Goal: Task Accomplishment & Management: Use online tool/utility

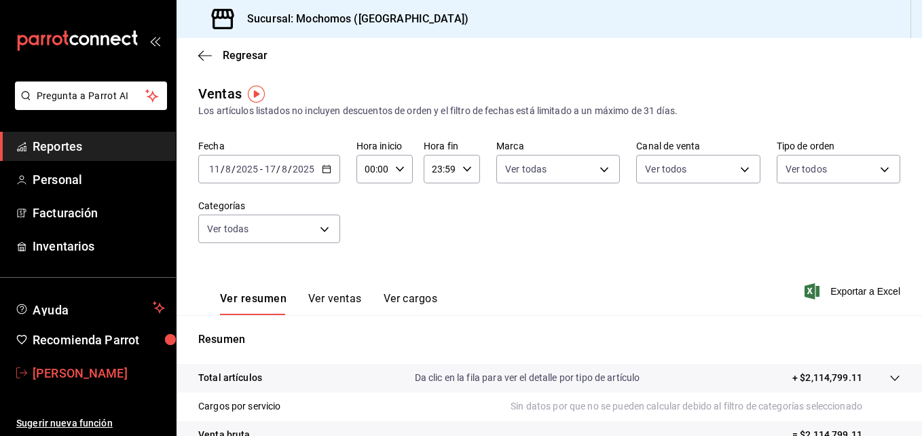
click at [107, 360] on link "José luis Vasquez" at bounding box center [88, 372] width 176 height 29
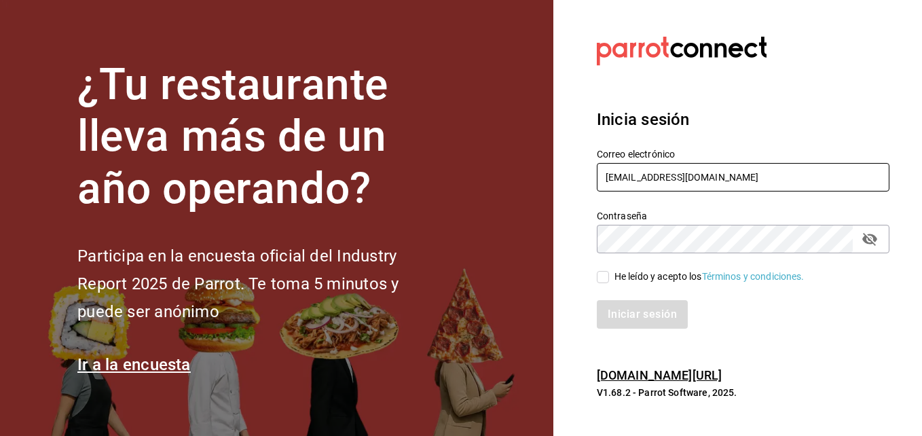
click at [731, 181] on input "super.josLuis@gmail.com" at bounding box center [743, 177] width 293 height 29
type input "jose.reynoso@grupocosteno.com"
click at [605, 279] on input "He leído y acepto los Términos y condiciones." at bounding box center [603, 277] width 12 height 12
checkbox input "true"
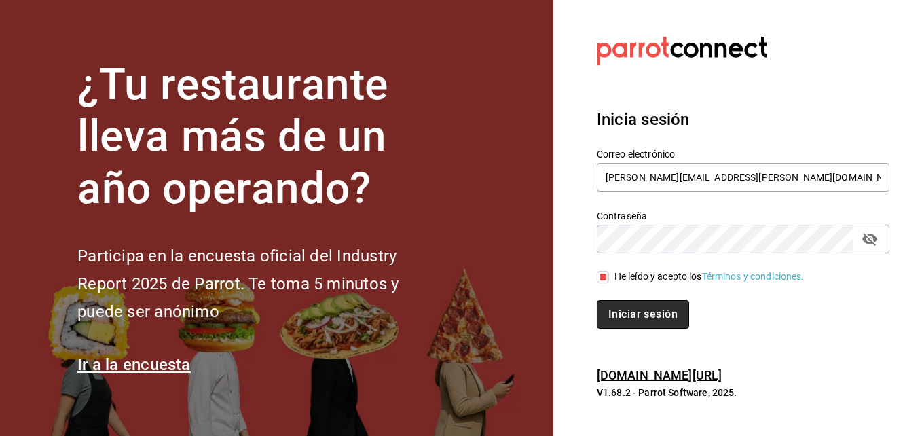
click at [646, 318] on button "Iniciar sesión" at bounding box center [643, 314] width 92 height 29
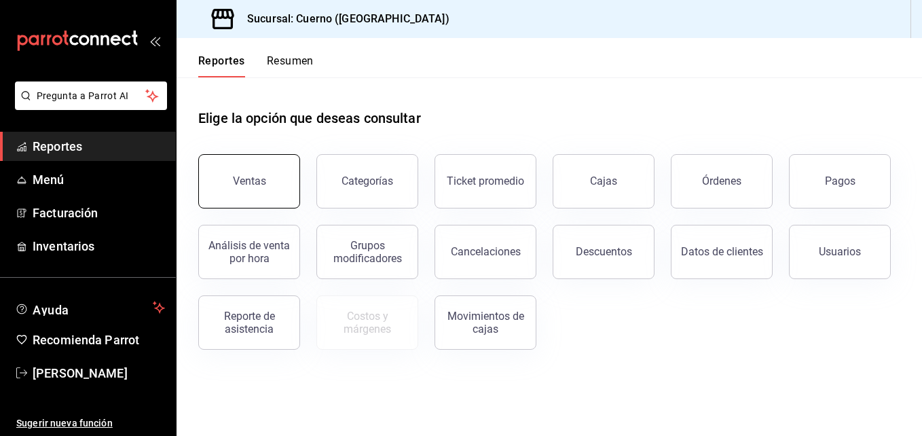
click at [286, 171] on button "Ventas" at bounding box center [249, 181] width 102 height 54
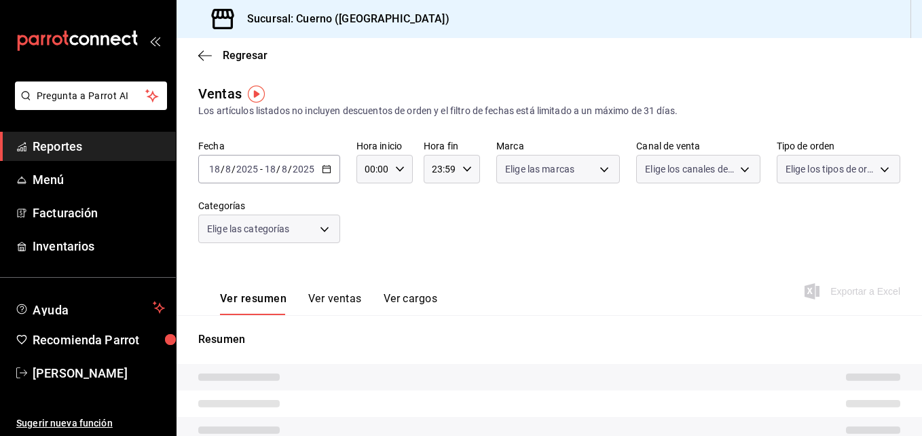
click at [599, 174] on body "Pregunta a Parrot AI Reportes Menú Facturación Inventarios Ayuda Recomienda Par…" at bounding box center [461, 218] width 922 height 436
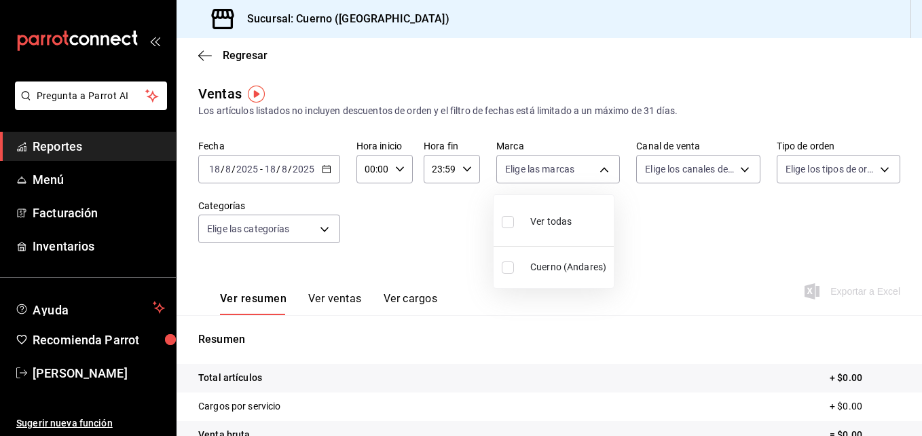
click at [515, 221] on label at bounding box center [511, 222] width 18 height 20
click at [514, 221] on input "checkbox" at bounding box center [508, 222] width 12 height 12
checkbox input "false"
click at [510, 217] on input "checkbox" at bounding box center [508, 222] width 12 height 12
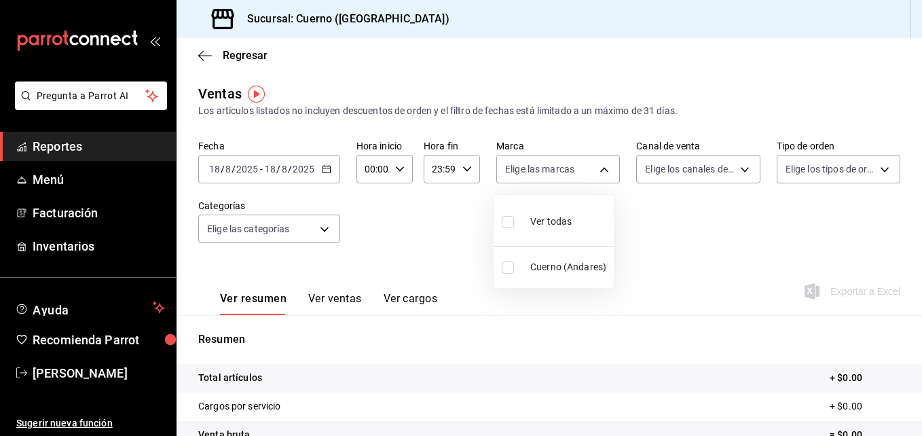
checkbox input "true"
type input "c9e961b9-bc29-480f-a65c-324ff110f526"
checkbox input "true"
click at [732, 167] on div at bounding box center [461, 218] width 922 height 436
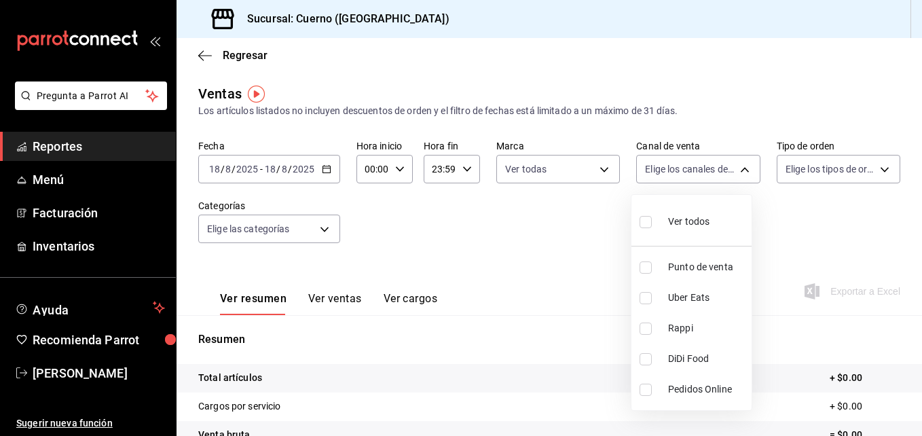
click at [732, 167] on body "Pregunta a Parrot AI Reportes Menú Facturación Inventarios Ayuda Recomienda Par…" at bounding box center [461, 218] width 922 height 436
click at [648, 225] on input "checkbox" at bounding box center [645, 222] width 12 height 12
checkbox input "true"
type input "PARROT,UBER_EATS,RAPPI,DIDI_FOOD,ONLINE"
checkbox input "true"
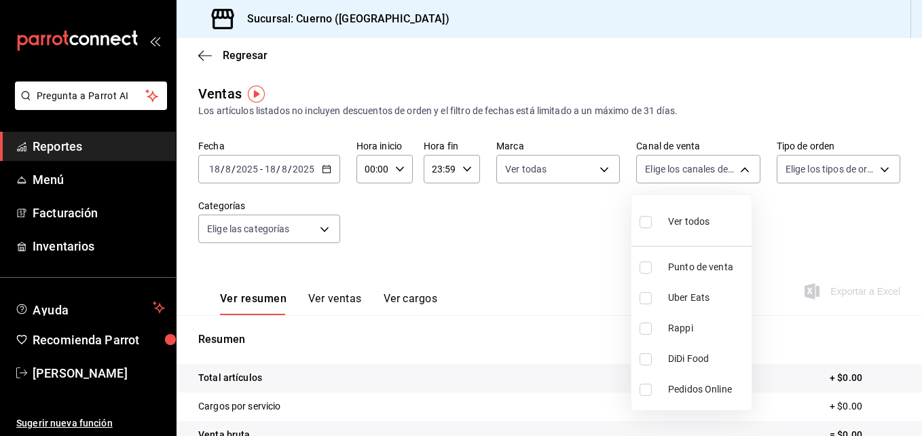
checkbox input "true"
click at [876, 166] on div at bounding box center [461, 218] width 922 height 436
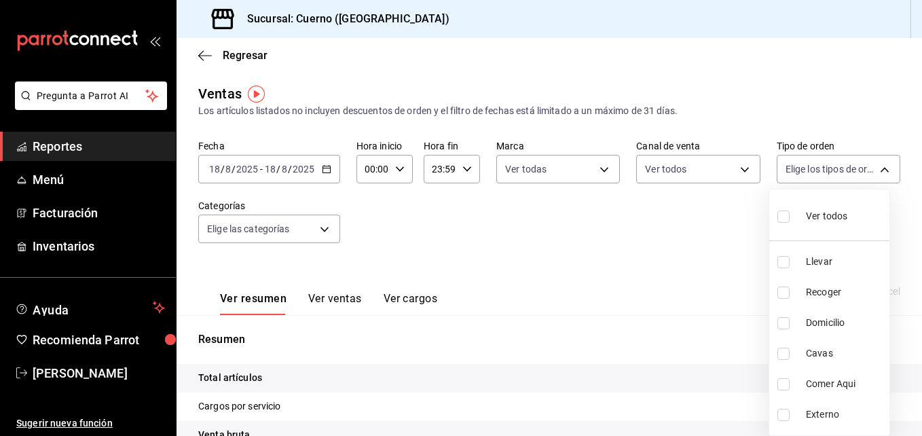
click at [876, 166] on body "Pregunta a Parrot AI Reportes Menú Facturación Inventarios Ayuda Recomienda Par…" at bounding box center [461, 218] width 922 height 436
click at [783, 219] on input "checkbox" at bounding box center [783, 216] width 12 height 12
checkbox input "true"
type input "dfbf6a66-9e2c-4531-8c07-cb6fdb35851c,965fb10a-4951-4111-90b6-db3caf29f93a,2f3c6…"
checkbox input "true"
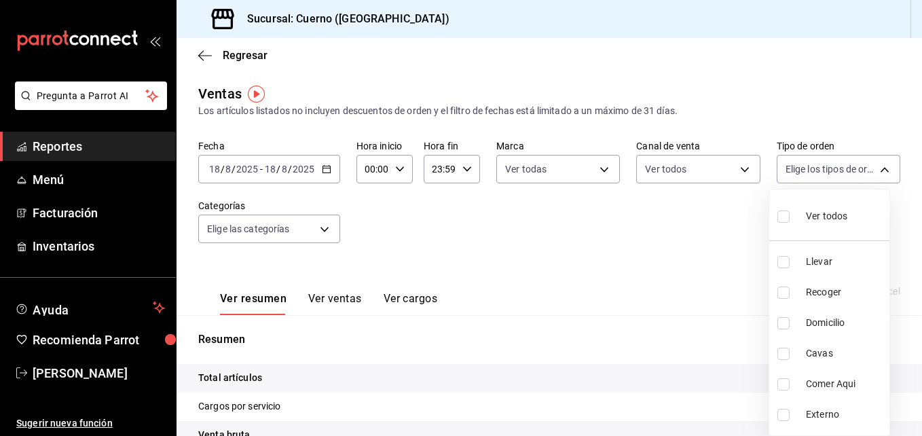
checkbox input "true"
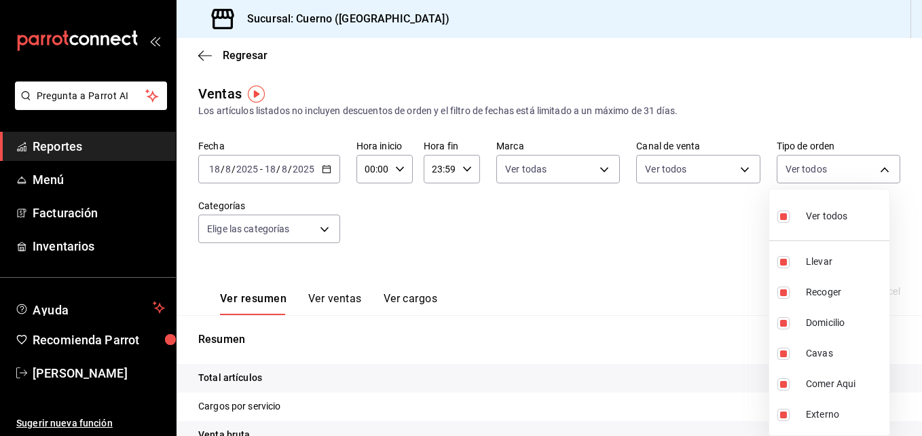
click at [324, 229] on div at bounding box center [461, 218] width 922 height 436
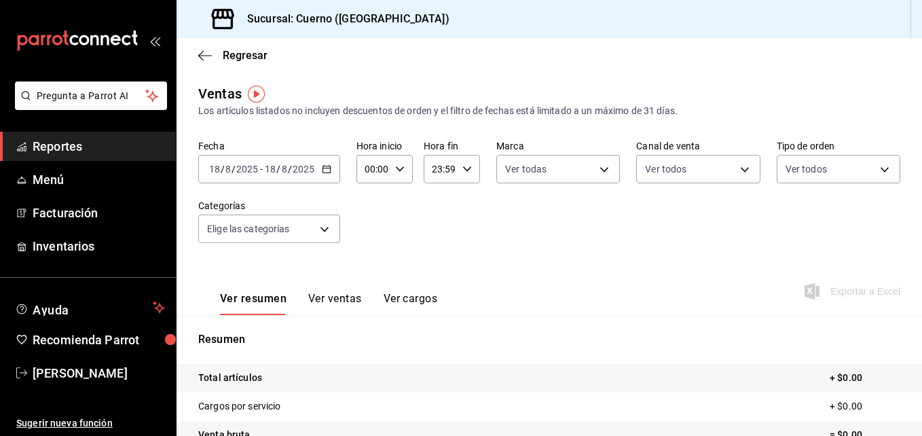
click at [324, 229] on body "Pregunta a Parrot AI Reportes Menú Facturación Inventarios Ayuda Recomienda Par…" at bounding box center [461, 218] width 922 height 436
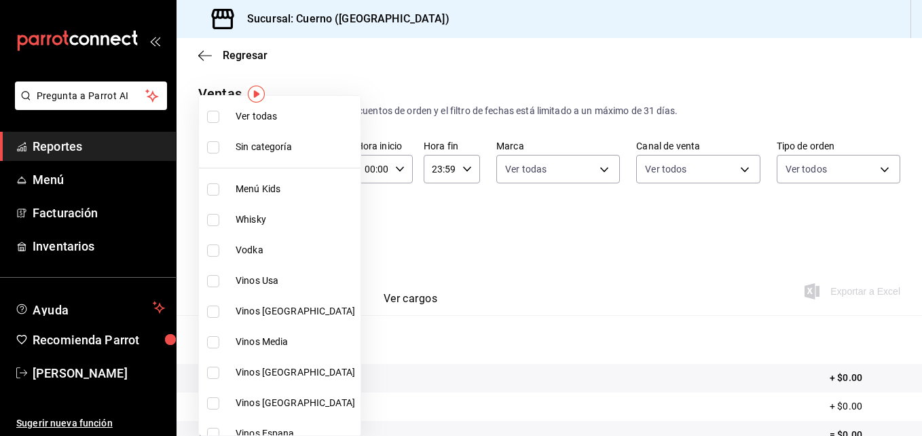
click at [214, 118] on input "checkbox" at bounding box center [213, 117] width 12 height 12
checkbox input "true"
type input "a99b9eb1-d5e4-4ca6-a53e-4c42022e859a,8d843363-7b8b-4002-90a0-c01944697fe5,d20f9…"
checkbox input "true"
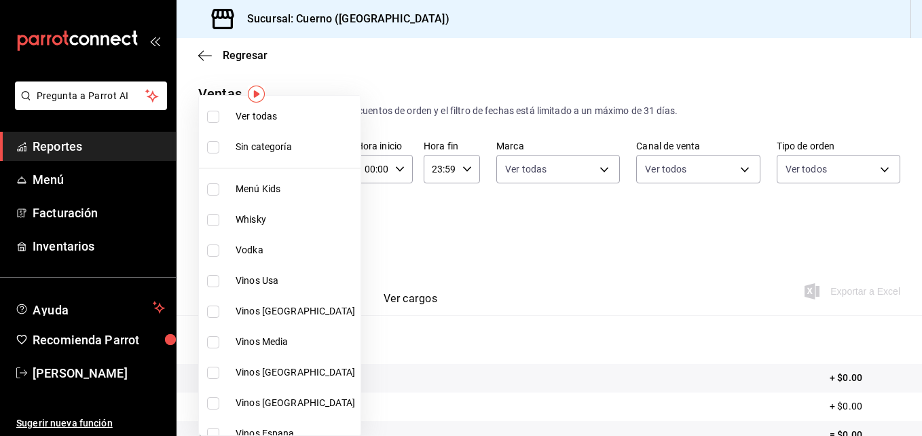
checkbox input "true"
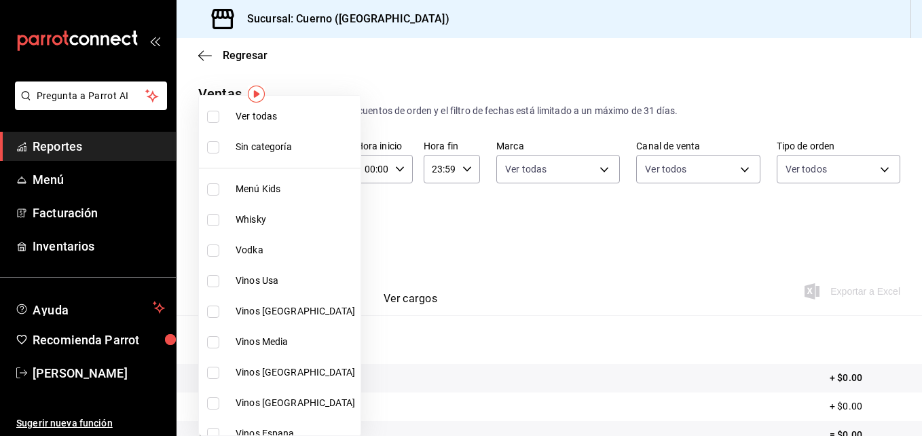
checkbox input "true"
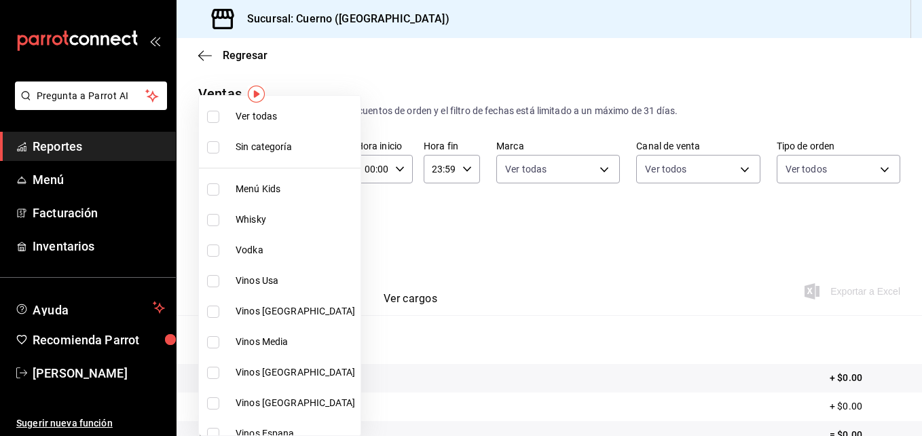
checkbox input "true"
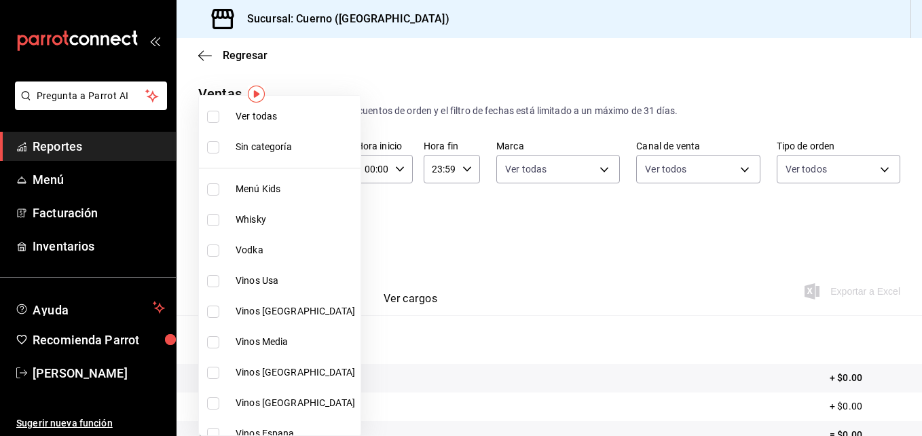
checkbox input "true"
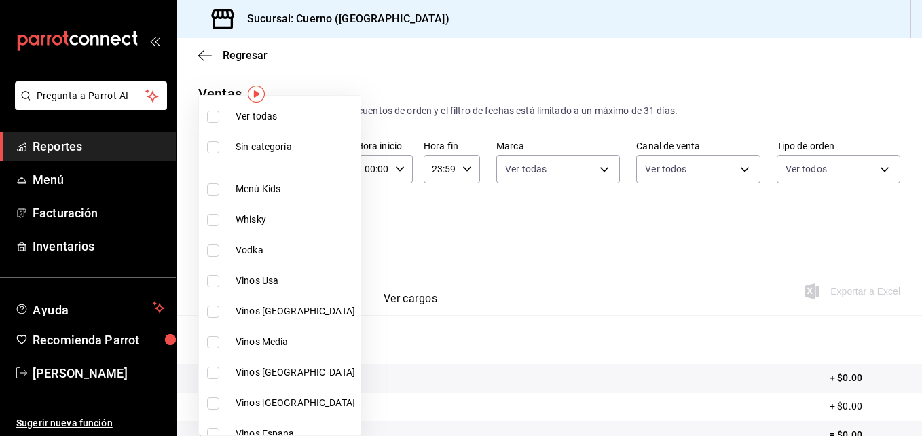
checkbox input "true"
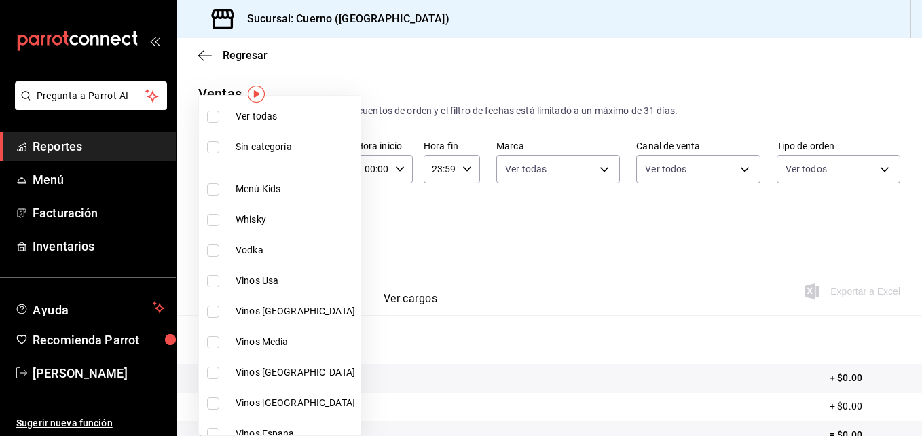
checkbox input "true"
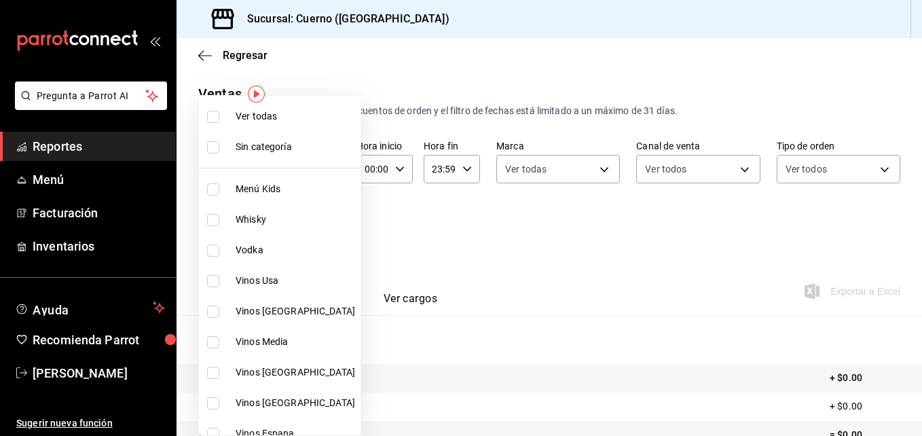
checkbox input "true"
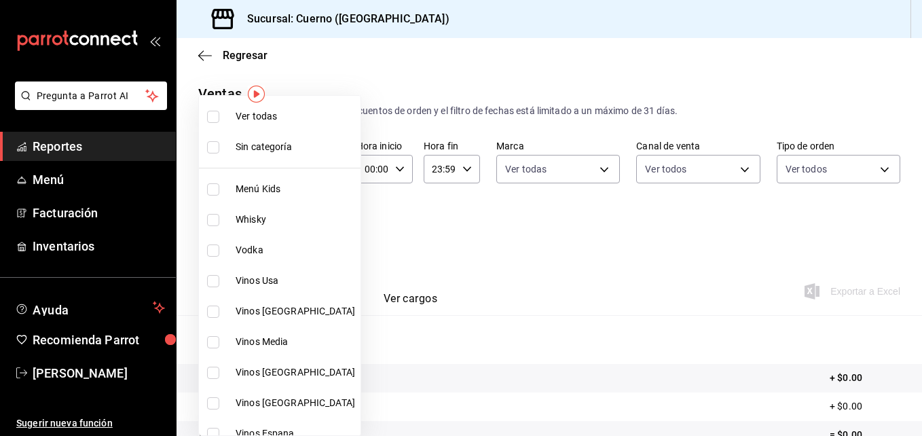
checkbox input "true"
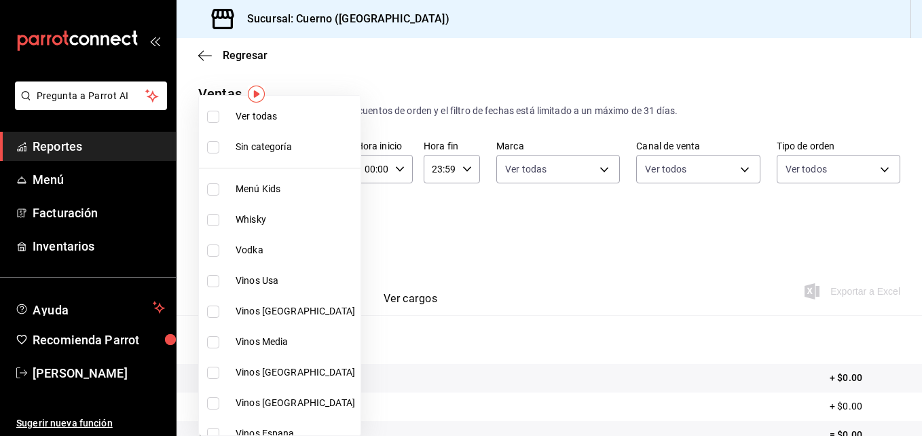
checkbox input "true"
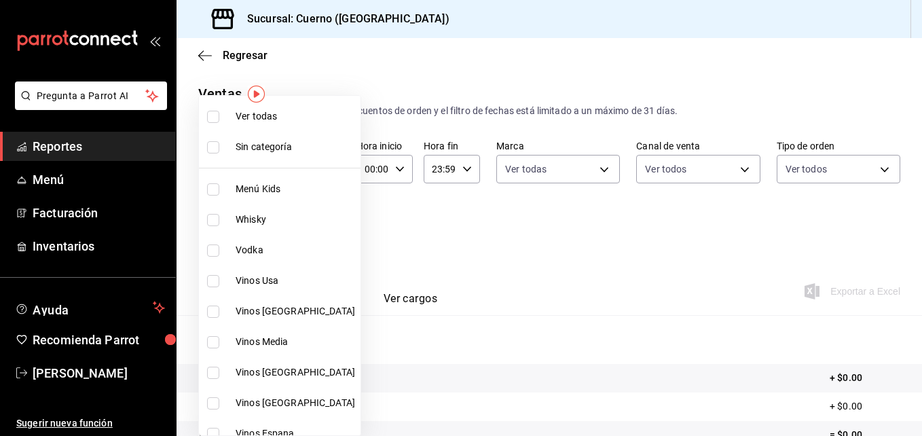
checkbox input "true"
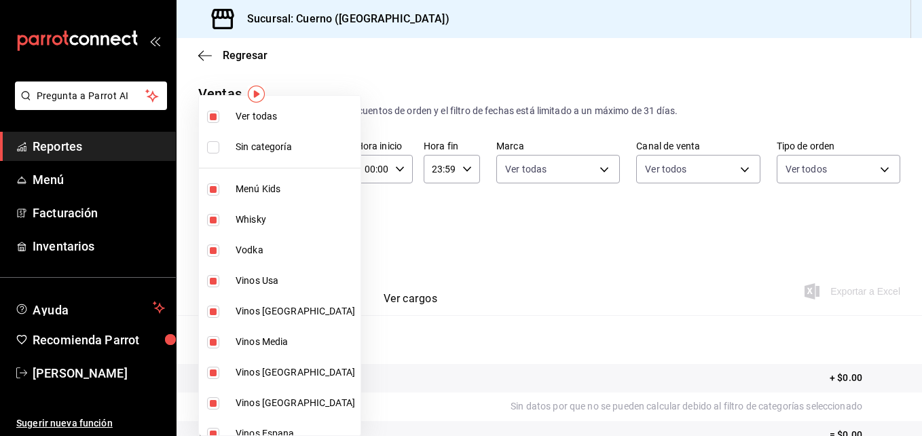
click at [453, 225] on div at bounding box center [461, 218] width 922 height 436
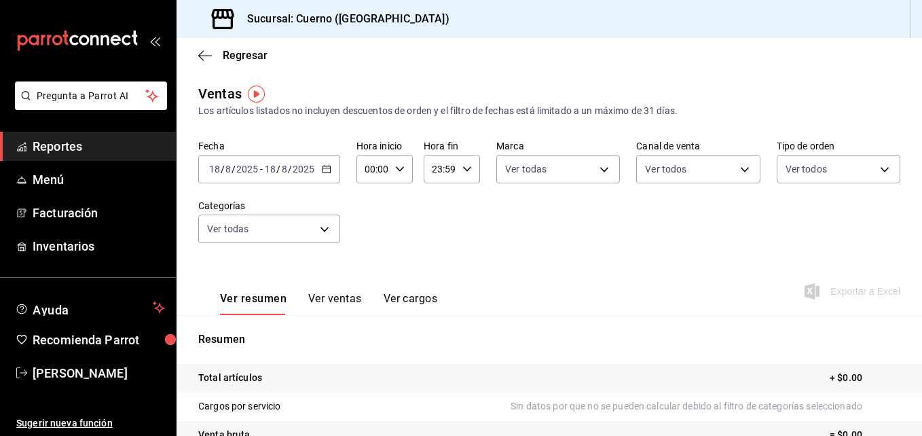
click at [309, 165] on input "2025" at bounding box center [303, 169] width 23 height 11
click at [328, 174] on div "[DATE] [DATE] - [DATE] [DATE]" at bounding box center [269, 169] width 142 height 29
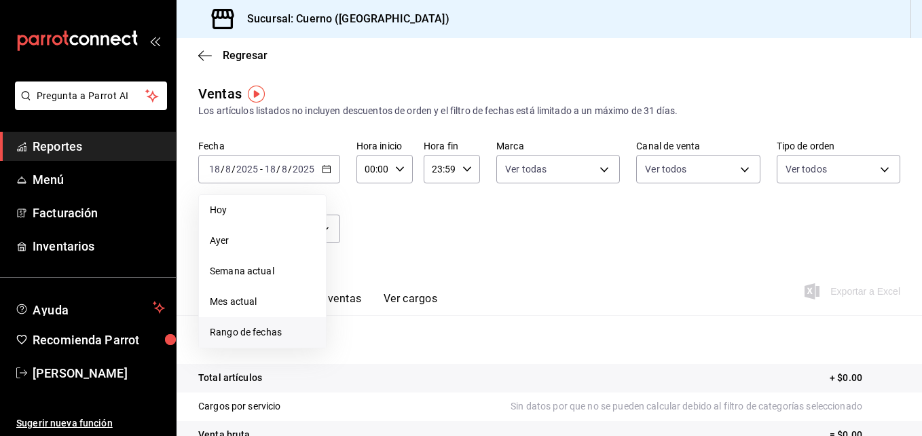
click at [261, 331] on span "Rango de fechas" at bounding box center [262, 332] width 105 height 14
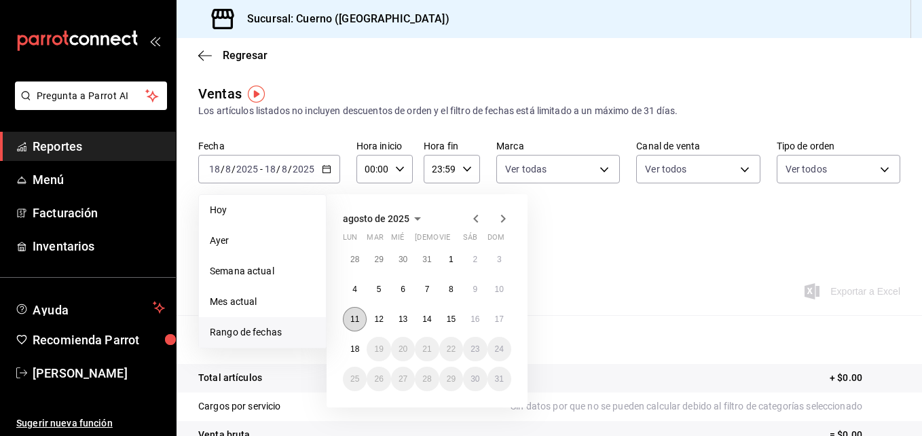
click at [351, 314] on button "11" at bounding box center [355, 319] width 24 height 24
click at [356, 349] on abbr "18" at bounding box center [354, 349] width 9 height 10
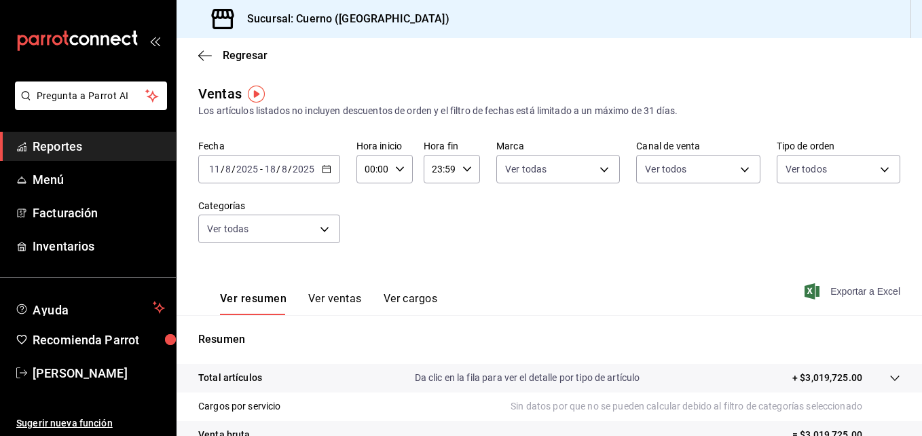
click at [828, 295] on span "Exportar a Excel" at bounding box center [853, 291] width 93 height 16
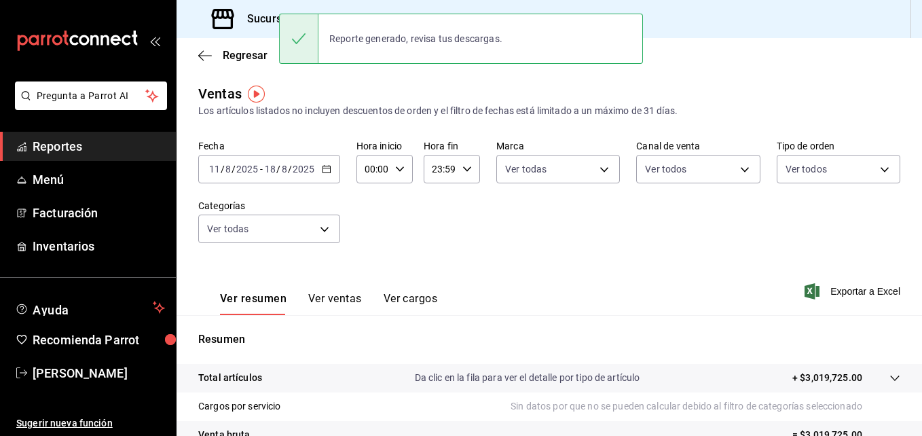
click at [554, 333] on p "Resumen" at bounding box center [549, 339] width 702 height 16
